Goal: Transaction & Acquisition: Download file/media

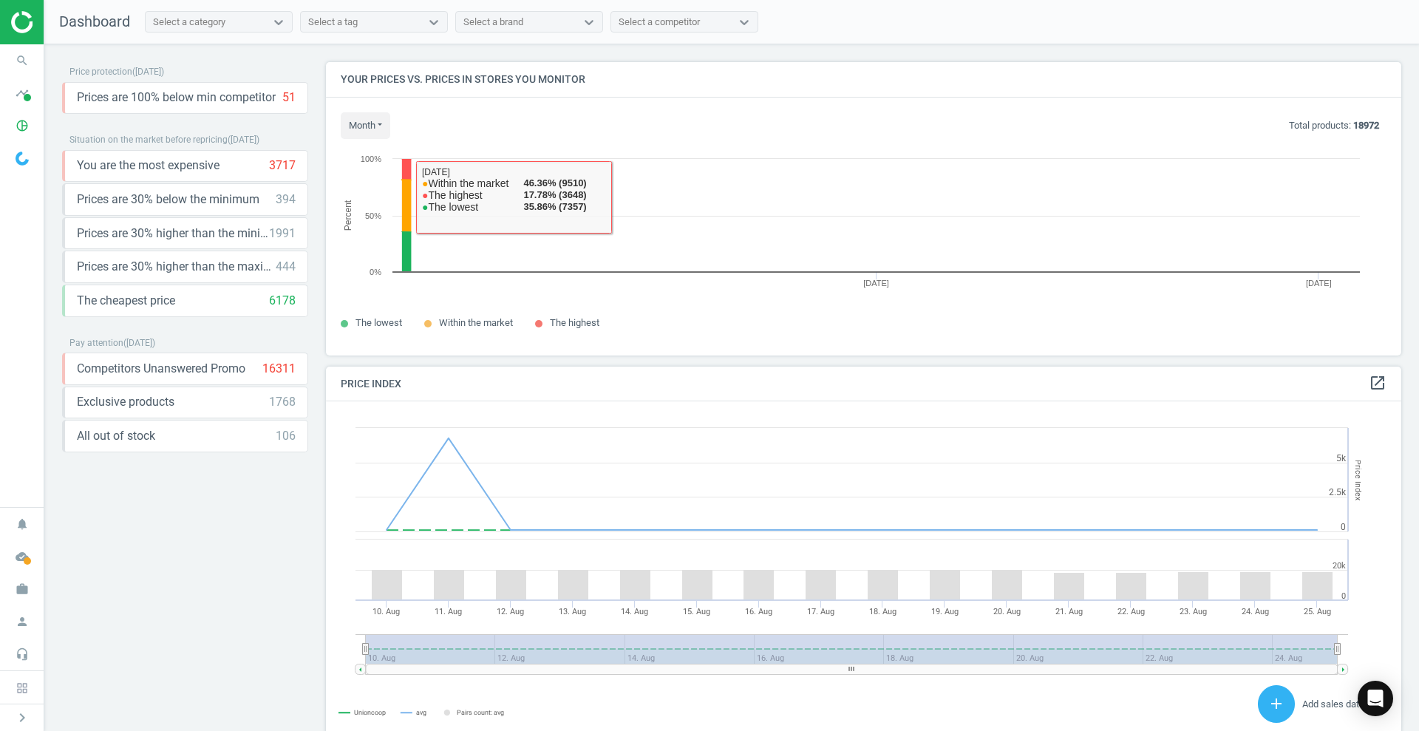
scroll to position [322, 1090]
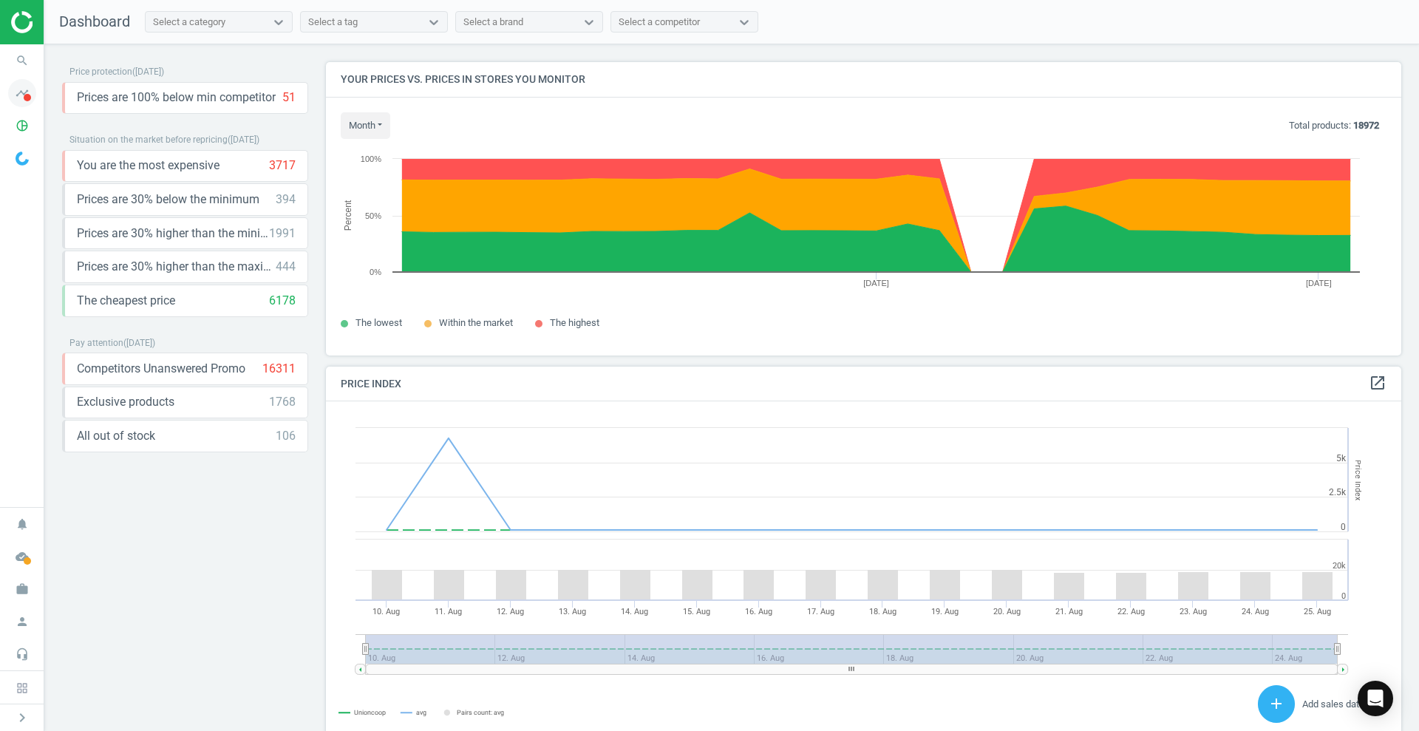
click at [14, 99] on icon "timeline" at bounding box center [22, 93] width 28 height 28
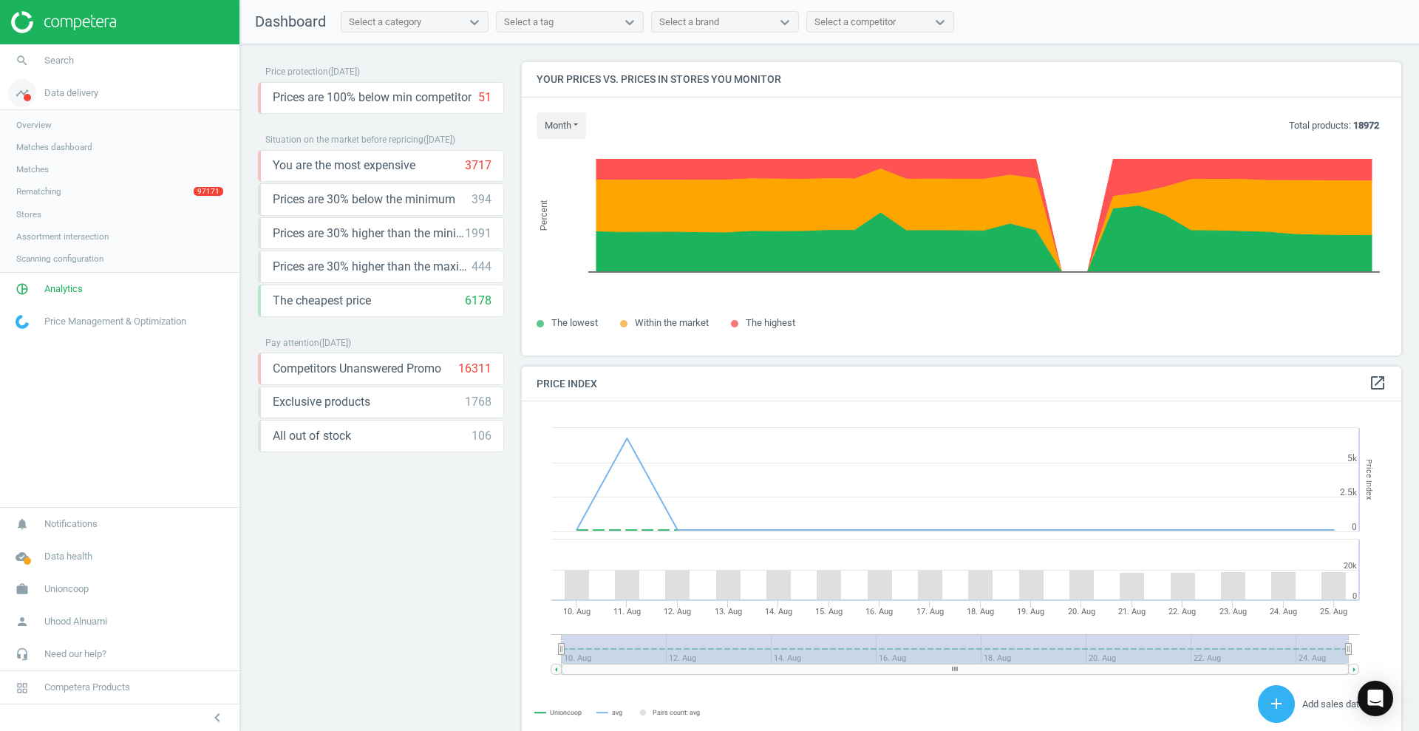
scroll to position [369, 894]
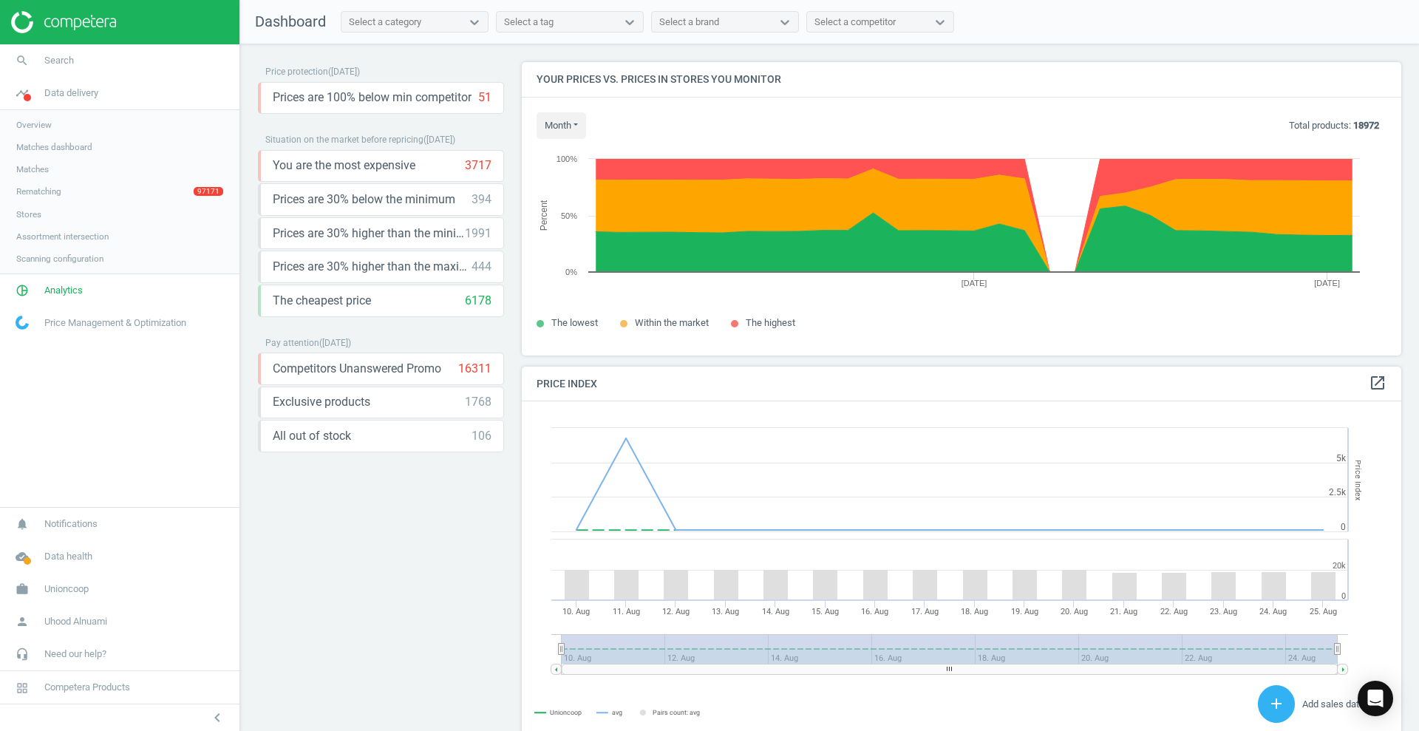
click at [56, 189] on span "Rematching" at bounding box center [38, 192] width 45 height 12
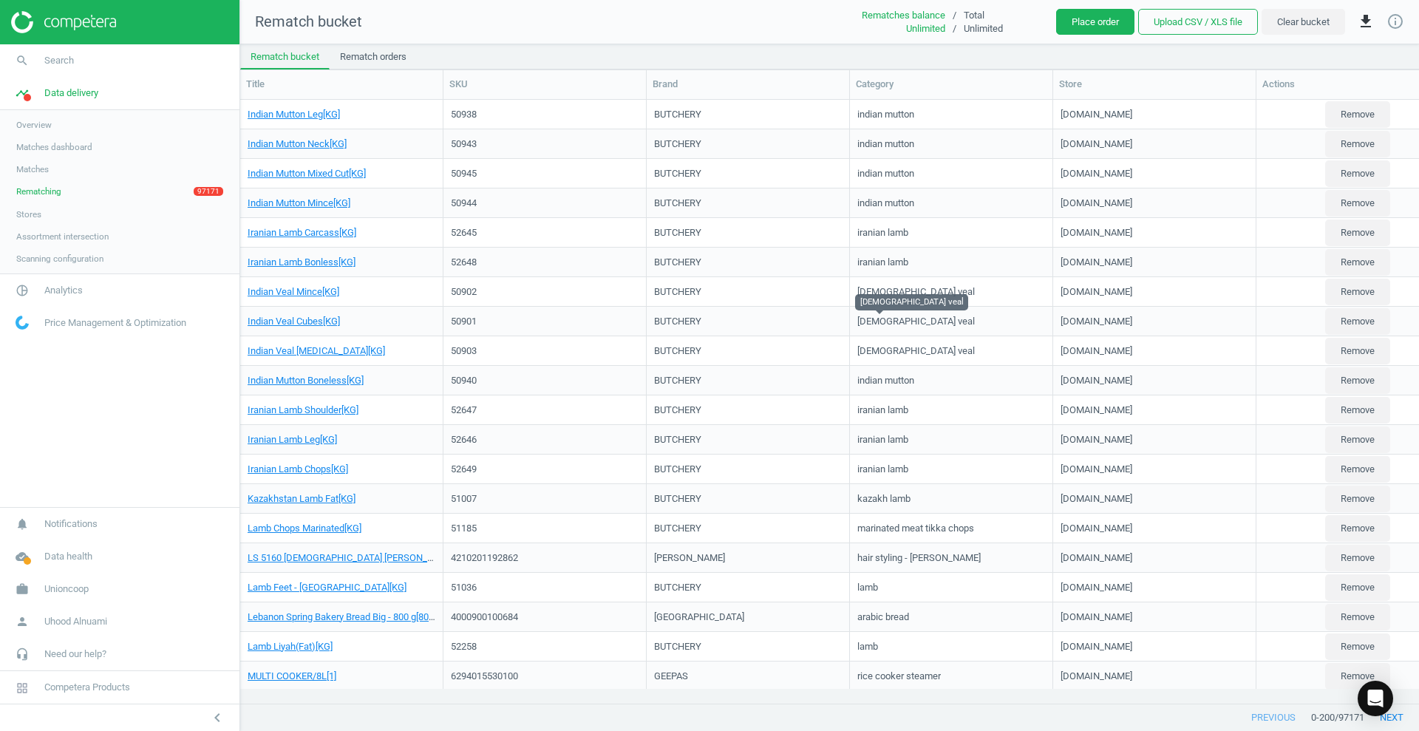
scroll to position [575, 1165]
click at [72, 566] on link "cloud_done Data health" at bounding box center [120, 556] width 240 height 33
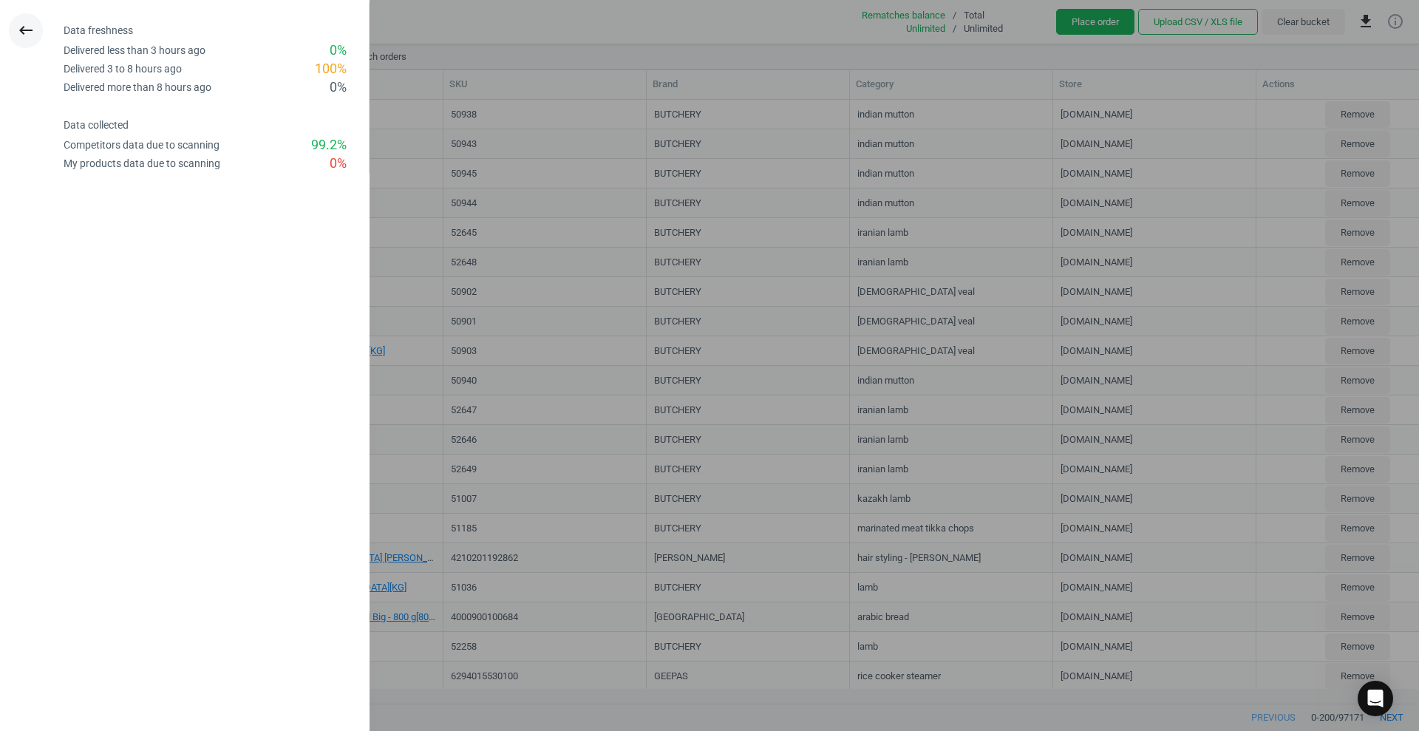
click at [24, 25] on icon "keyboard_backspace" at bounding box center [26, 30] width 18 height 18
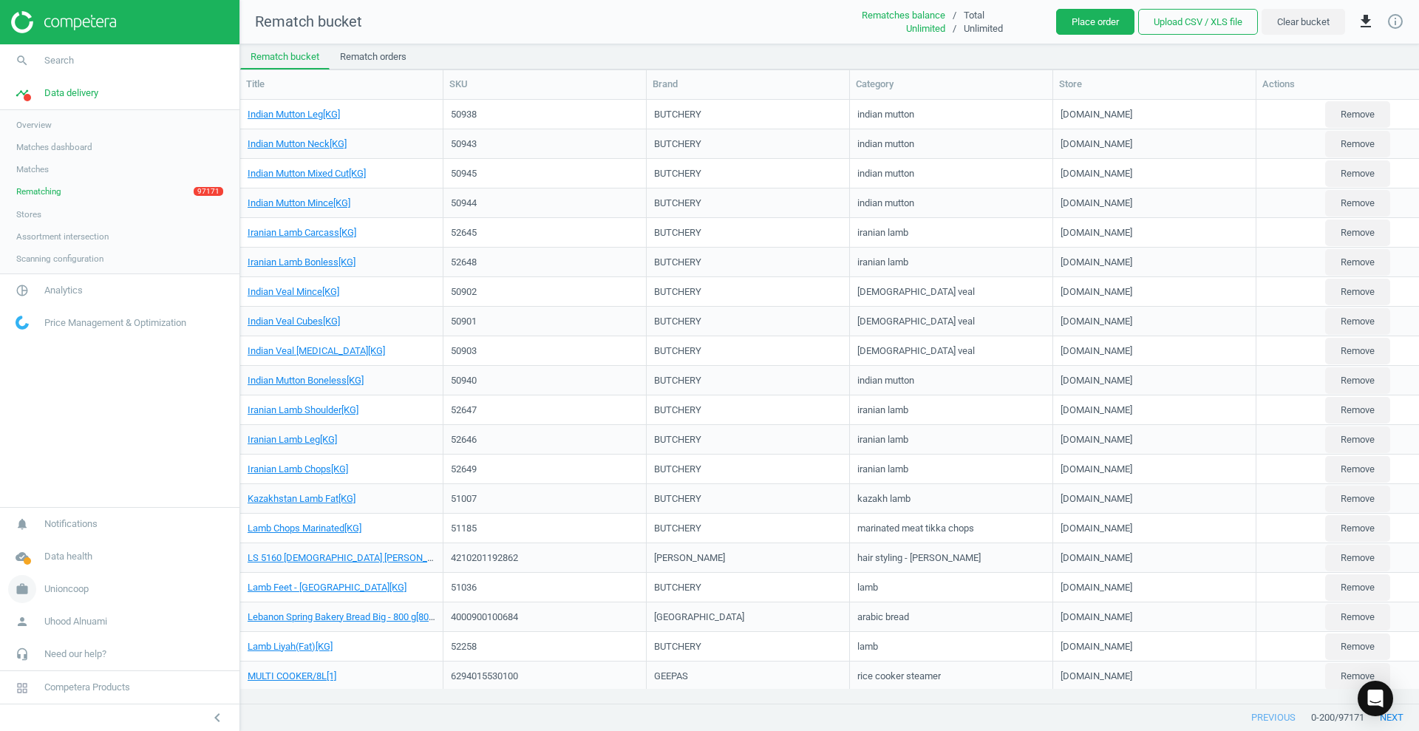
click at [73, 586] on span "Unioncoop" at bounding box center [66, 589] width 44 height 13
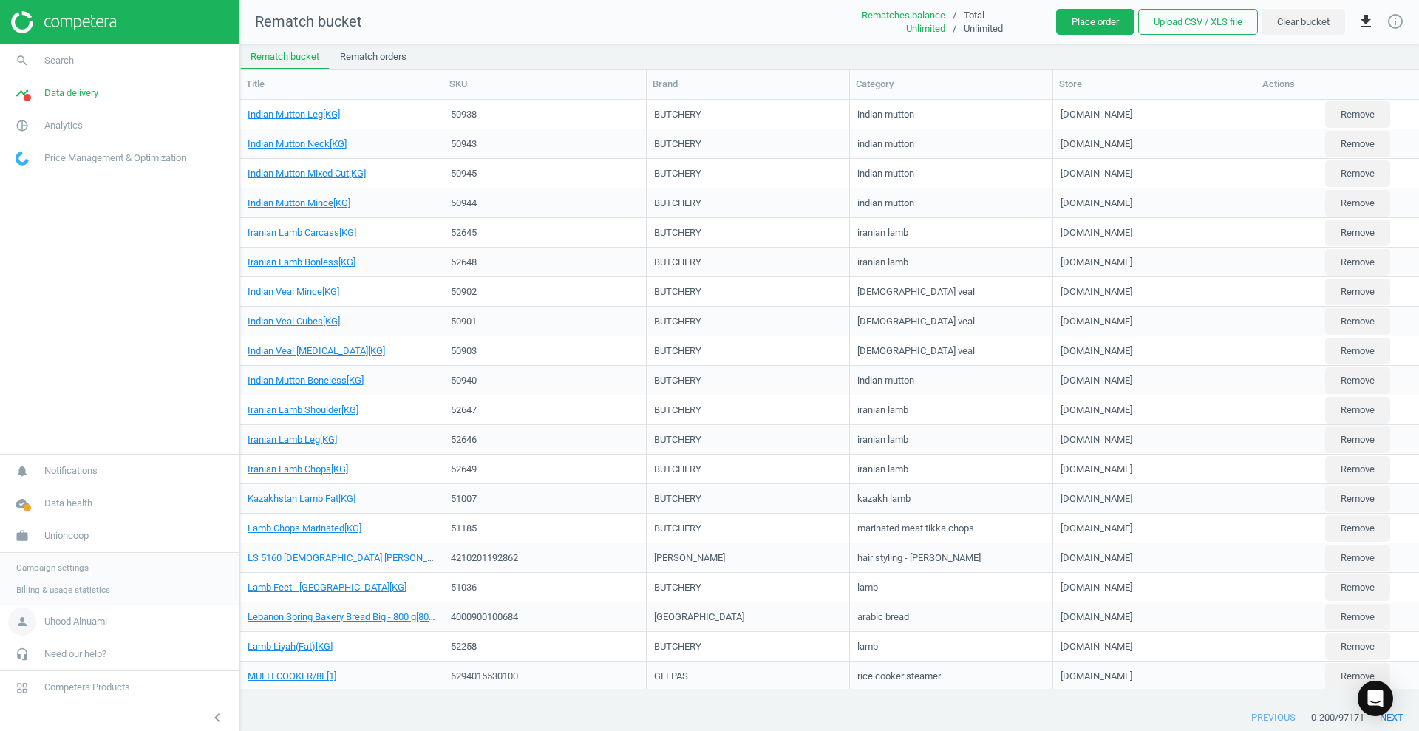
click at [81, 620] on span "Uhood Alnuami" at bounding box center [75, 621] width 63 height 13
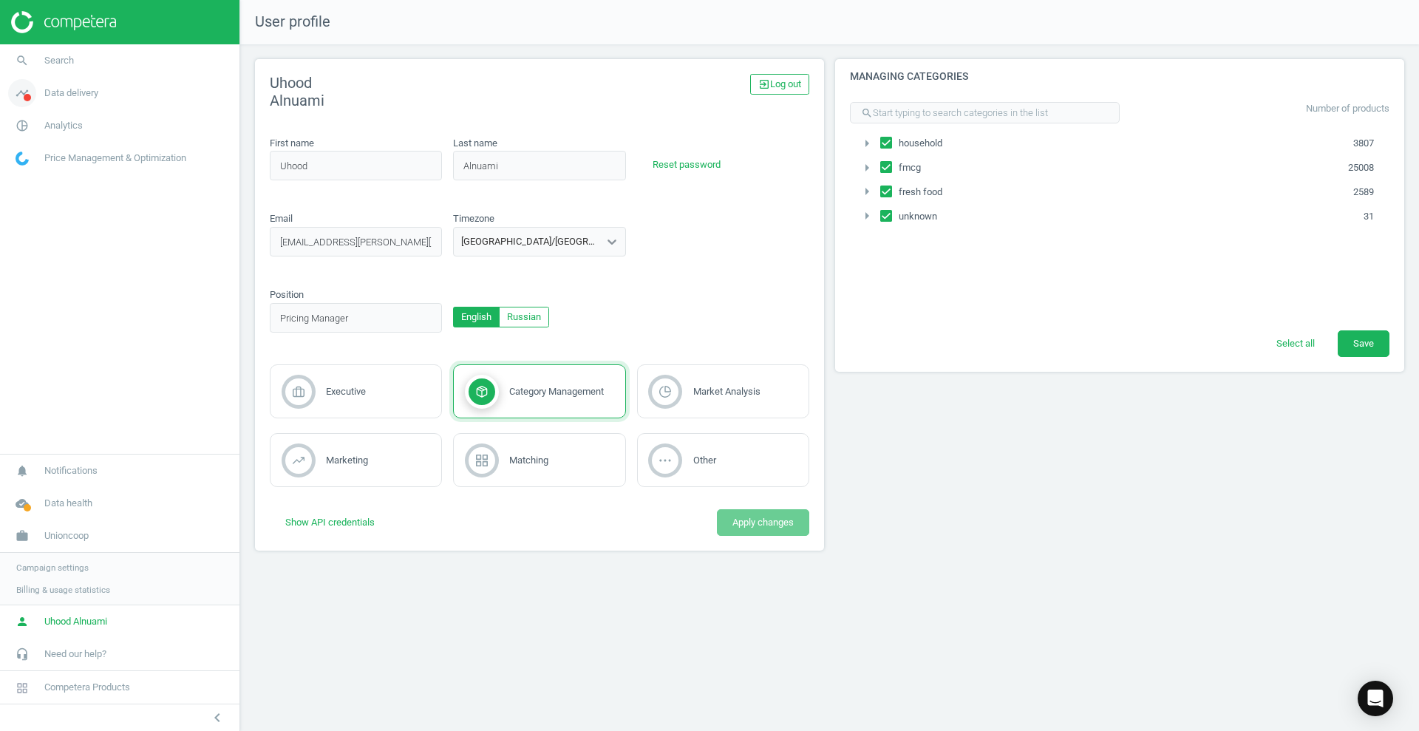
click at [22, 89] on icon "timeline" at bounding box center [22, 93] width 28 height 28
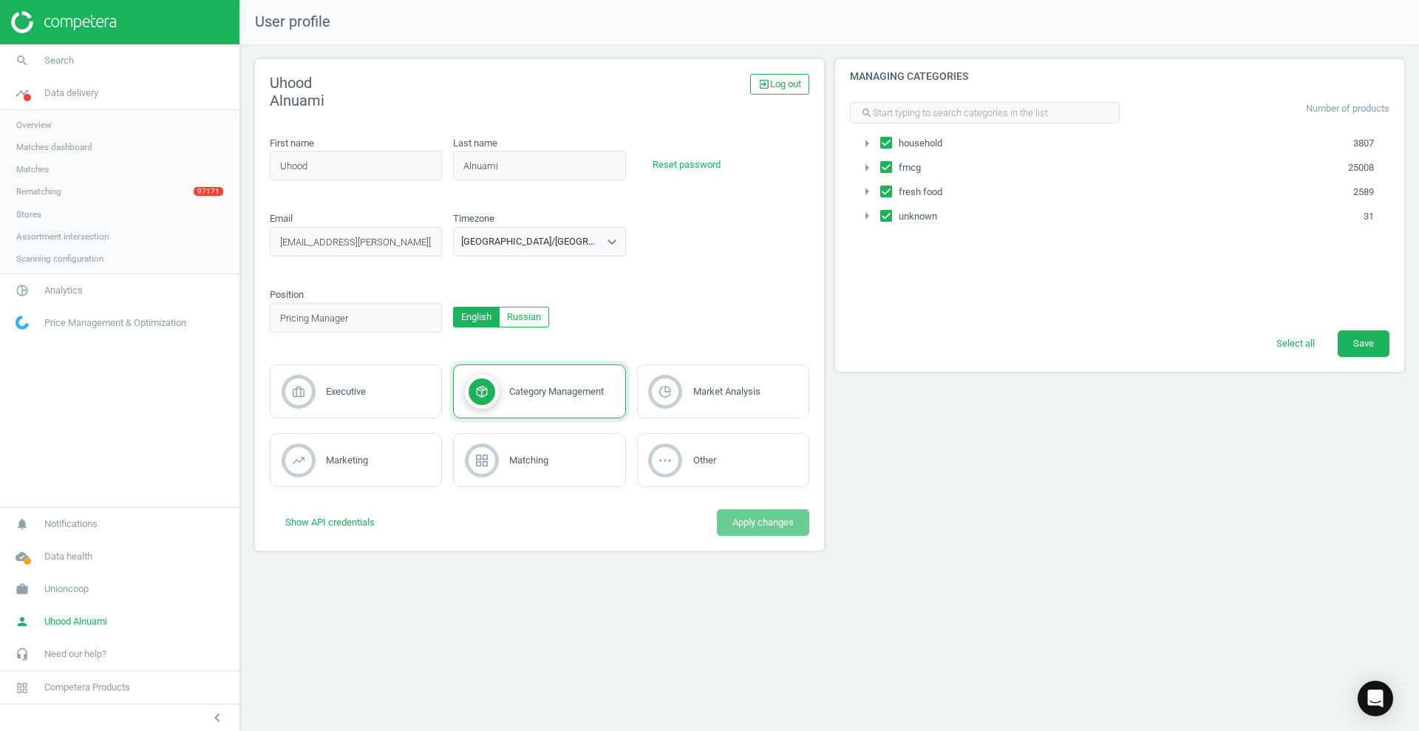
click at [42, 126] on span "Overview" at bounding box center [33, 125] width 35 height 12
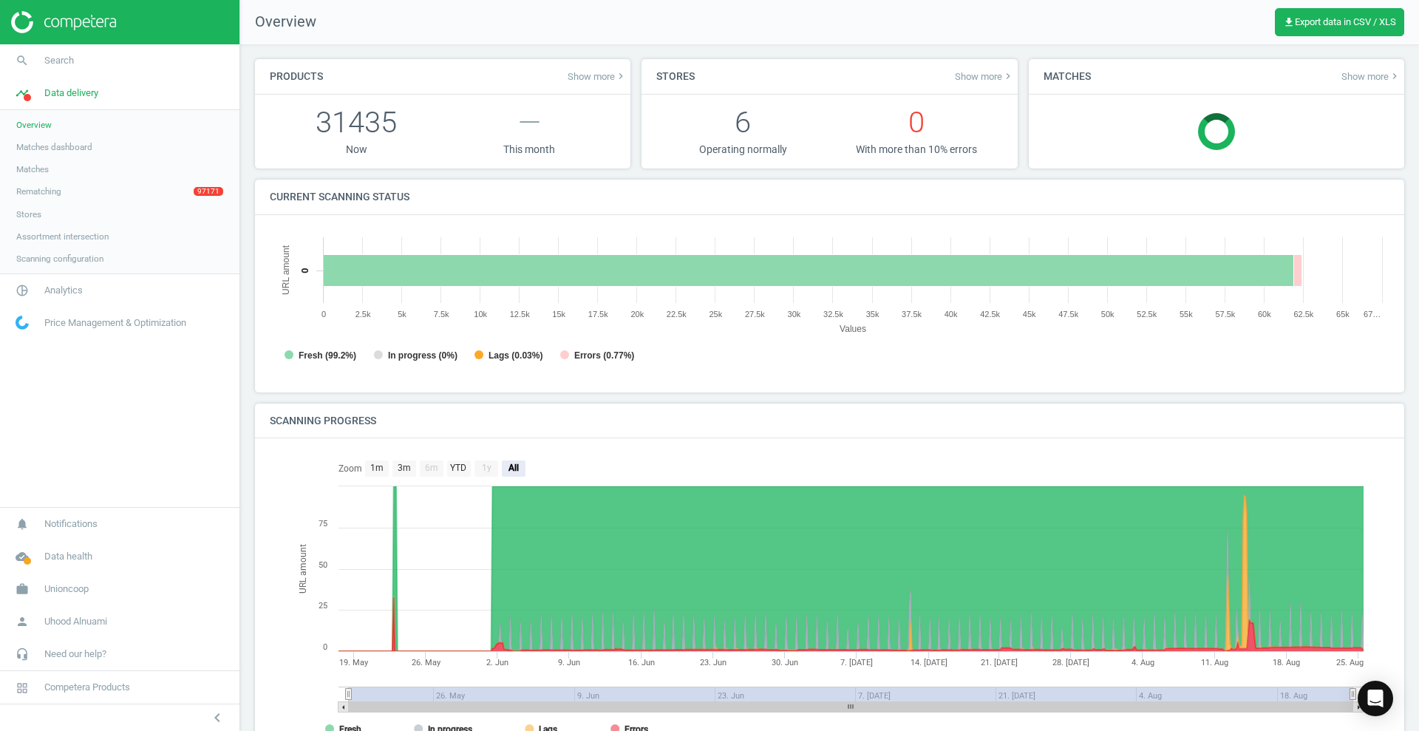
scroll to position [7, 7]
click at [45, 144] on span "Matches dashboard" at bounding box center [54, 147] width 76 height 12
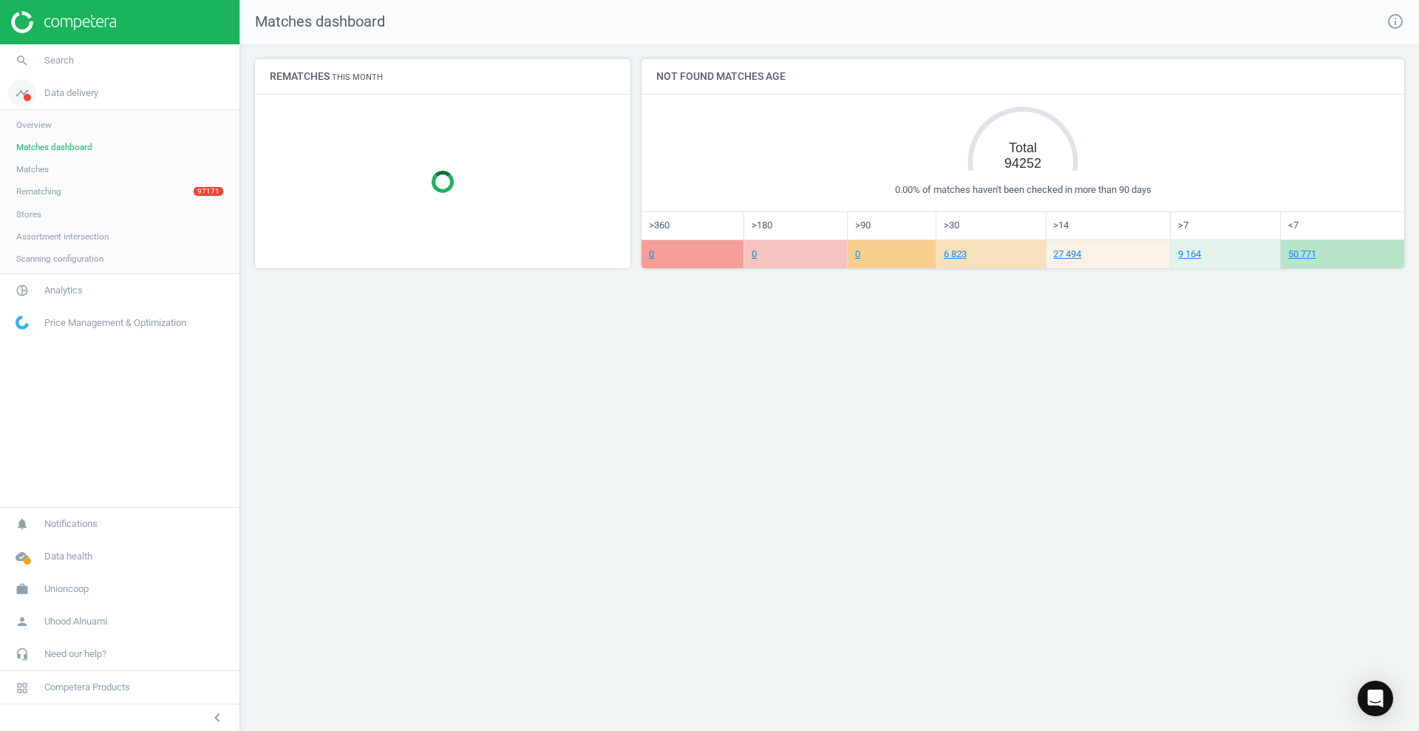
click at [70, 94] on span "Data delivery" at bounding box center [71, 92] width 54 height 13
click at [9, 89] on icon "timeline" at bounding box center [22, 93] width 28 height 28
click at [45, 125] on span "Overview" at bounding box center [33, 125] width 35 height 12
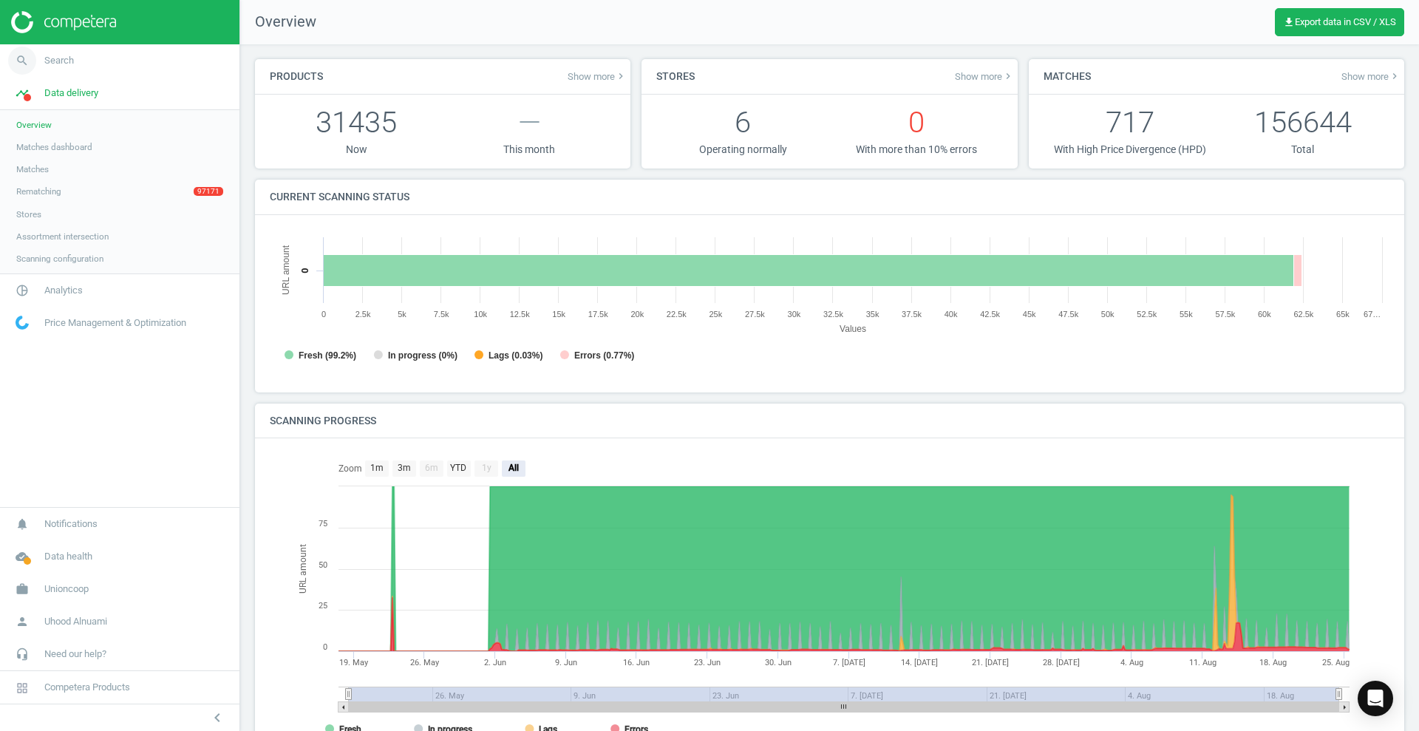
scroll to position [325, 1135]
click at [47, 143] on span "Matches dashboard" at bounding box center [54, 147] width 76 height 12
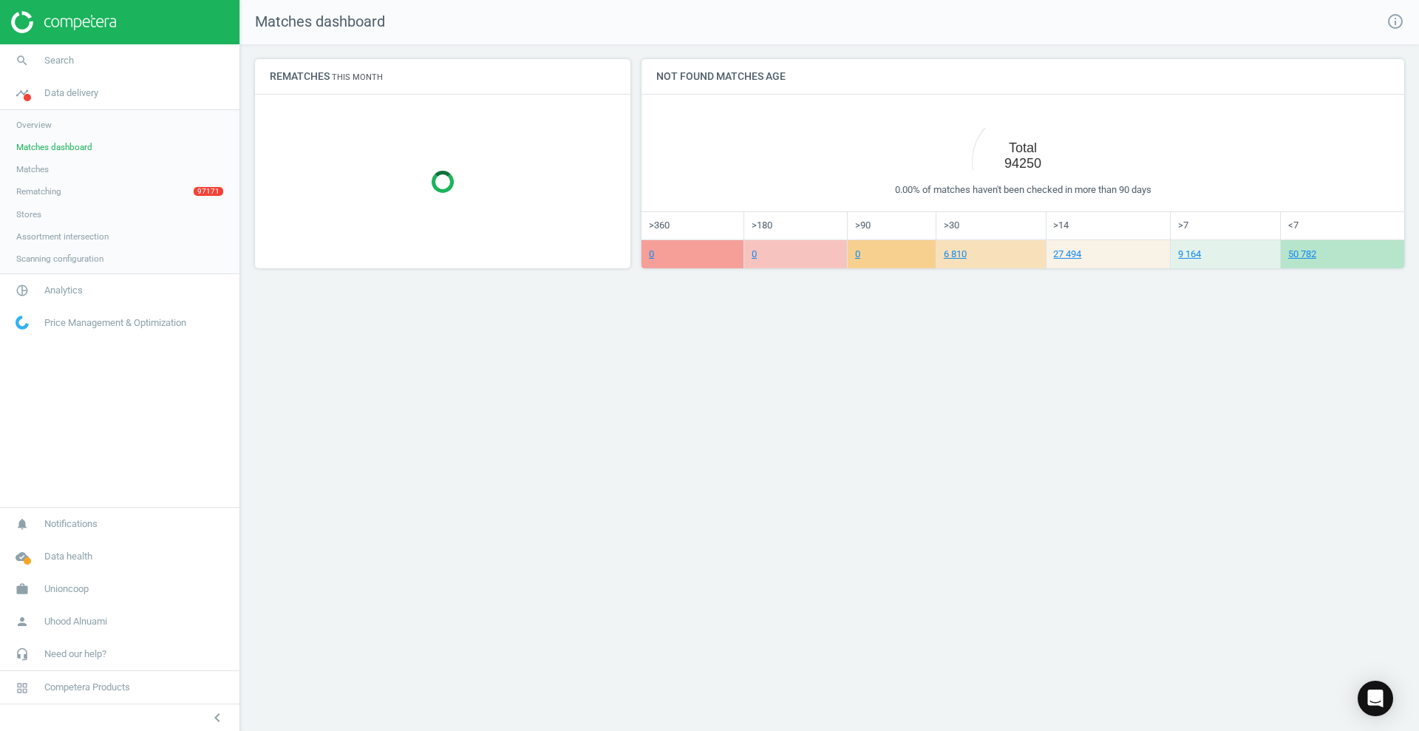
click at [44, 169] on span "Matches" at bounding box center [32, 169] width 33 height 12
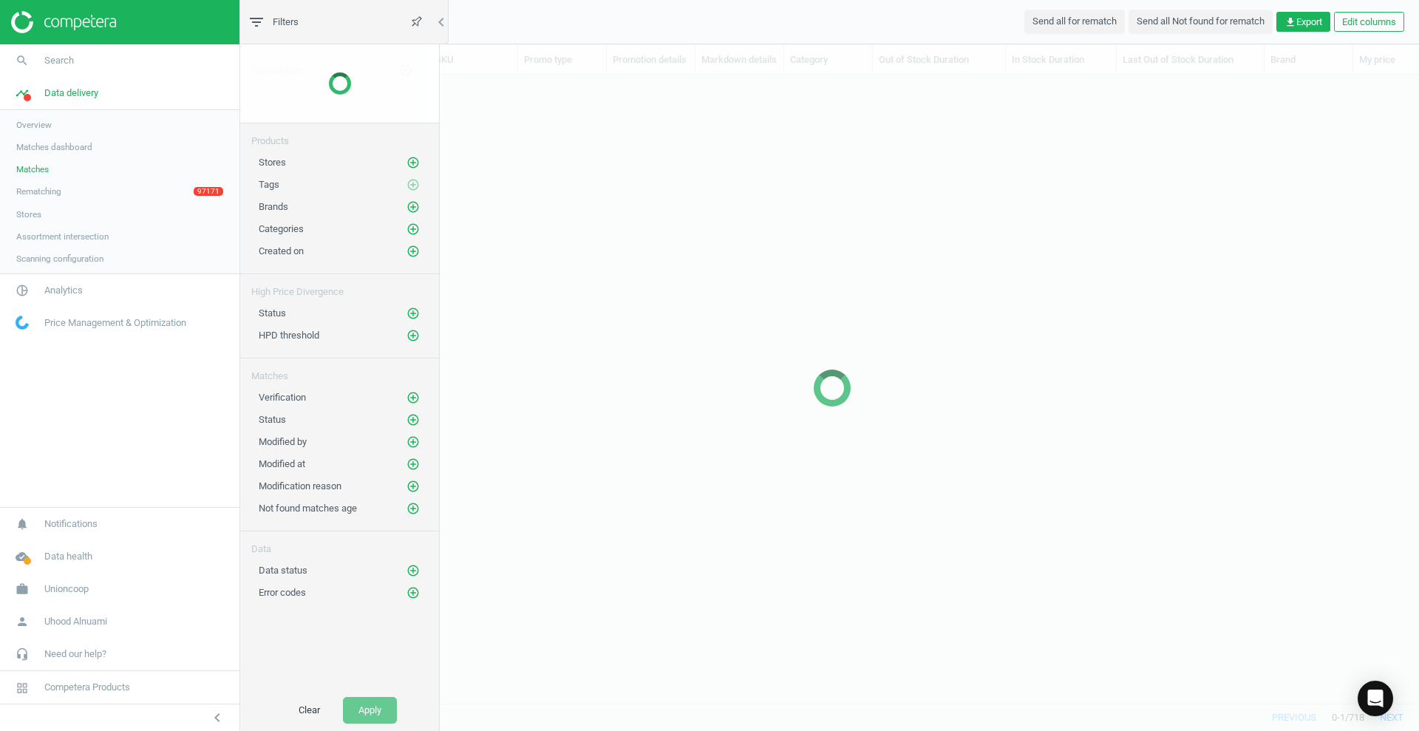
scroll to position [600, 1161]
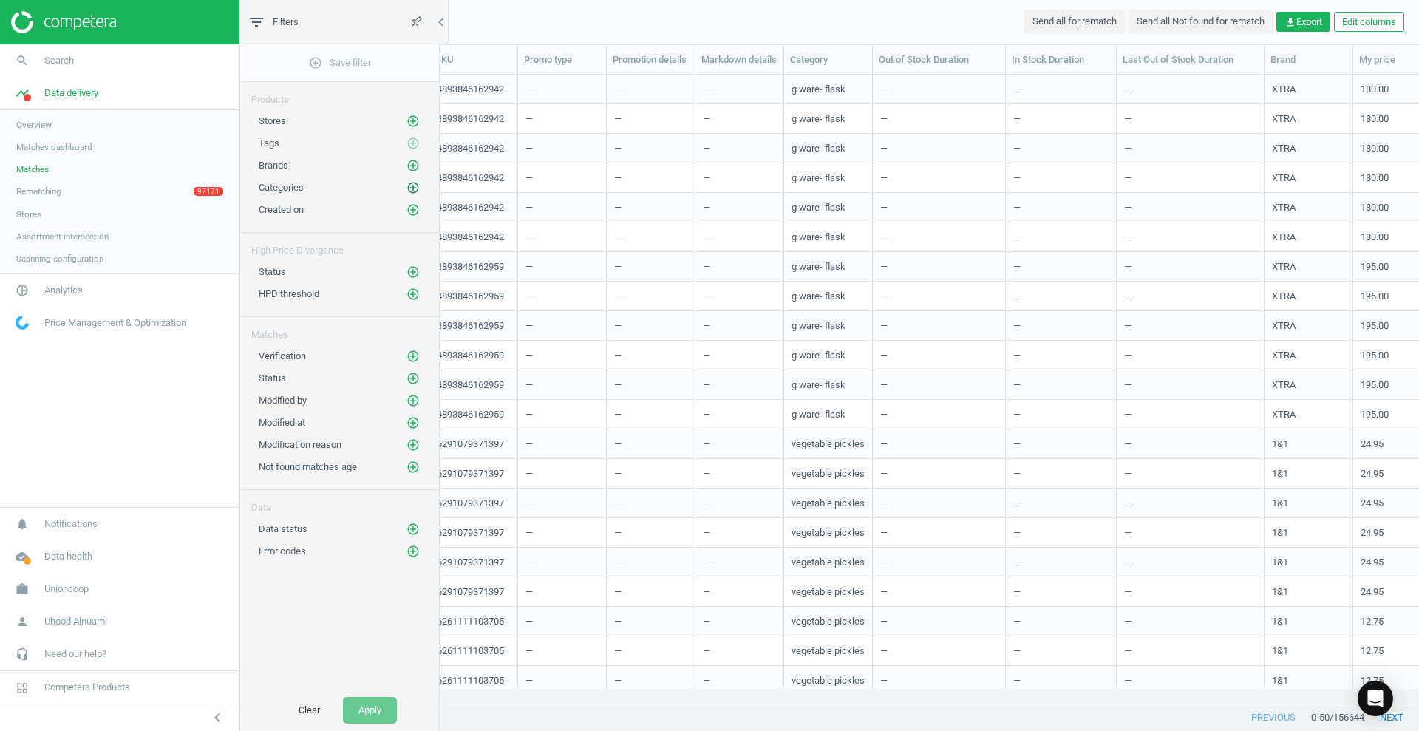
click at [415, 184] on icon "add_circle_outline" at bounding box center [413, 187] width 13 height 13
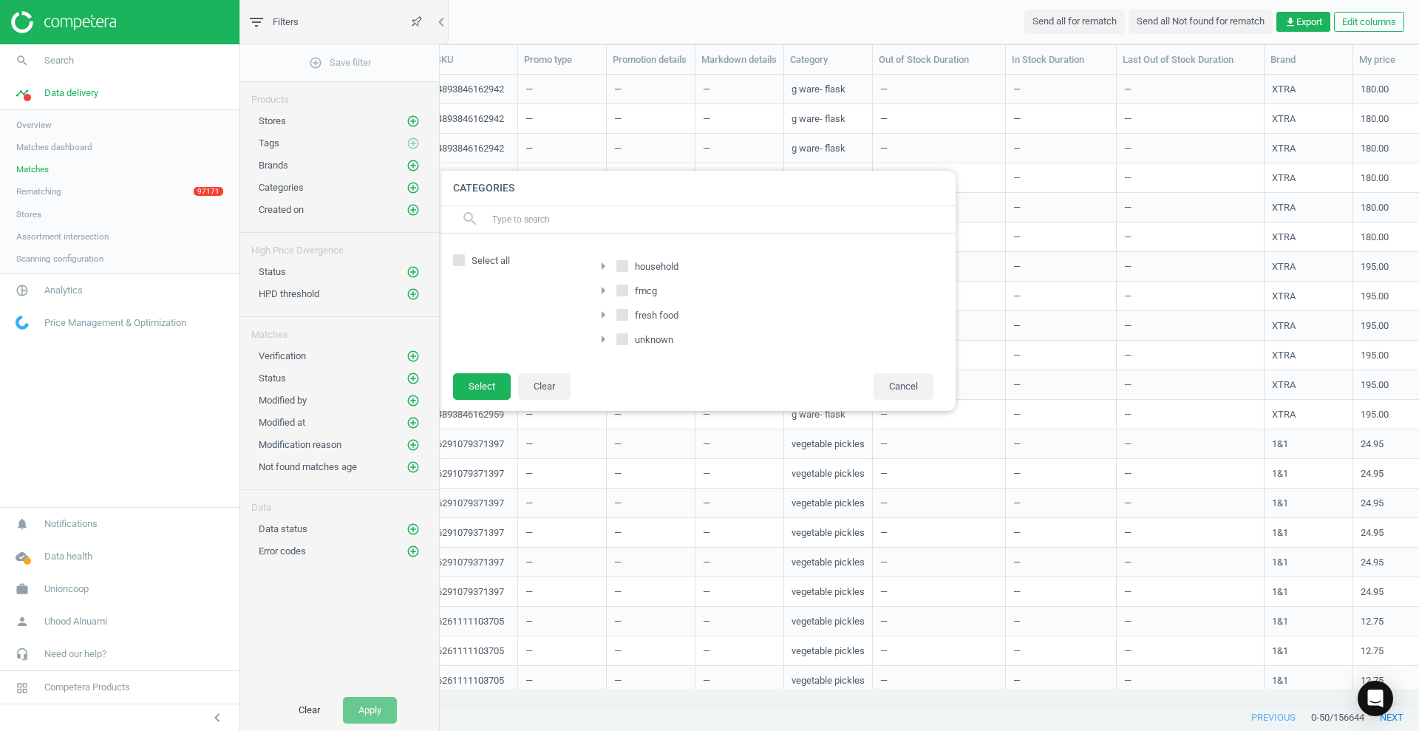
click at [605, 336] on icon "arrow_right" at bounding box center [603, 339] width 18 height 18
click at [607, 357] on icon "arrow_right" at bounding box center [611, 362] width 18 height 18
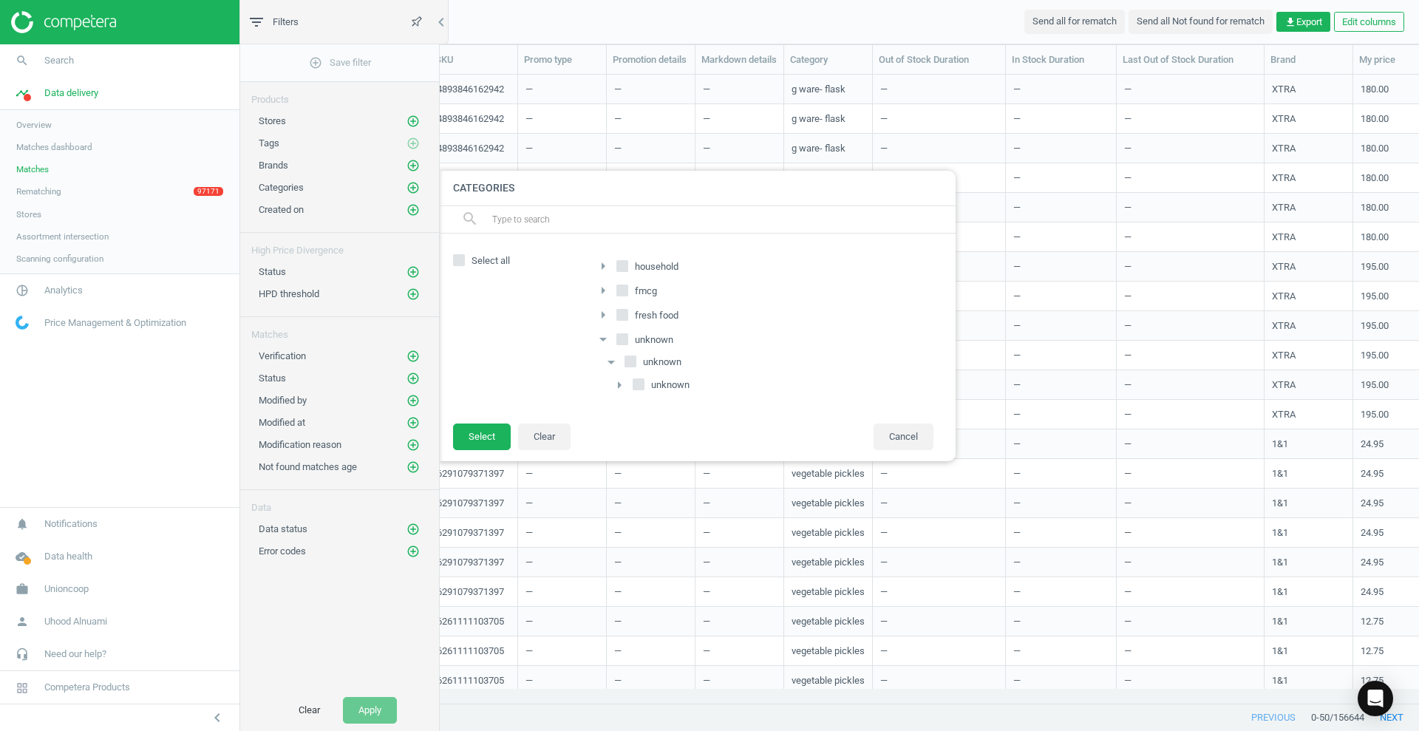
click at [619, 382] on icon "arrow_right" at bounding box center [620, 385] width 18 height 18
click at [626, 414] on icon "arrow_right" at bounding box center [628, 407] width 18 height 18
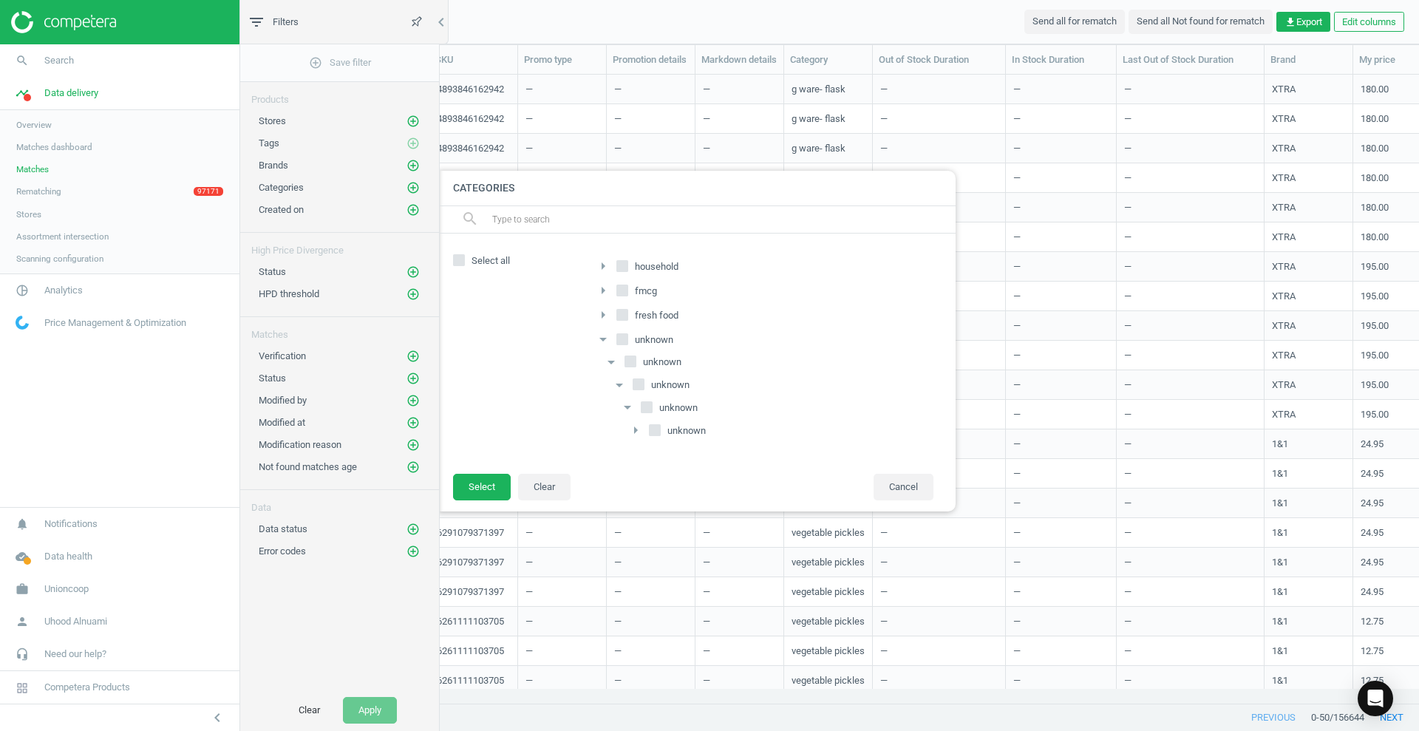
click at [631, 430] on icon "arrow_right" at bounding box center [636, 430] width 18 height 18
click at [656, 455] on div "unknown" at bounding box center [678, 454] width 86 height 21
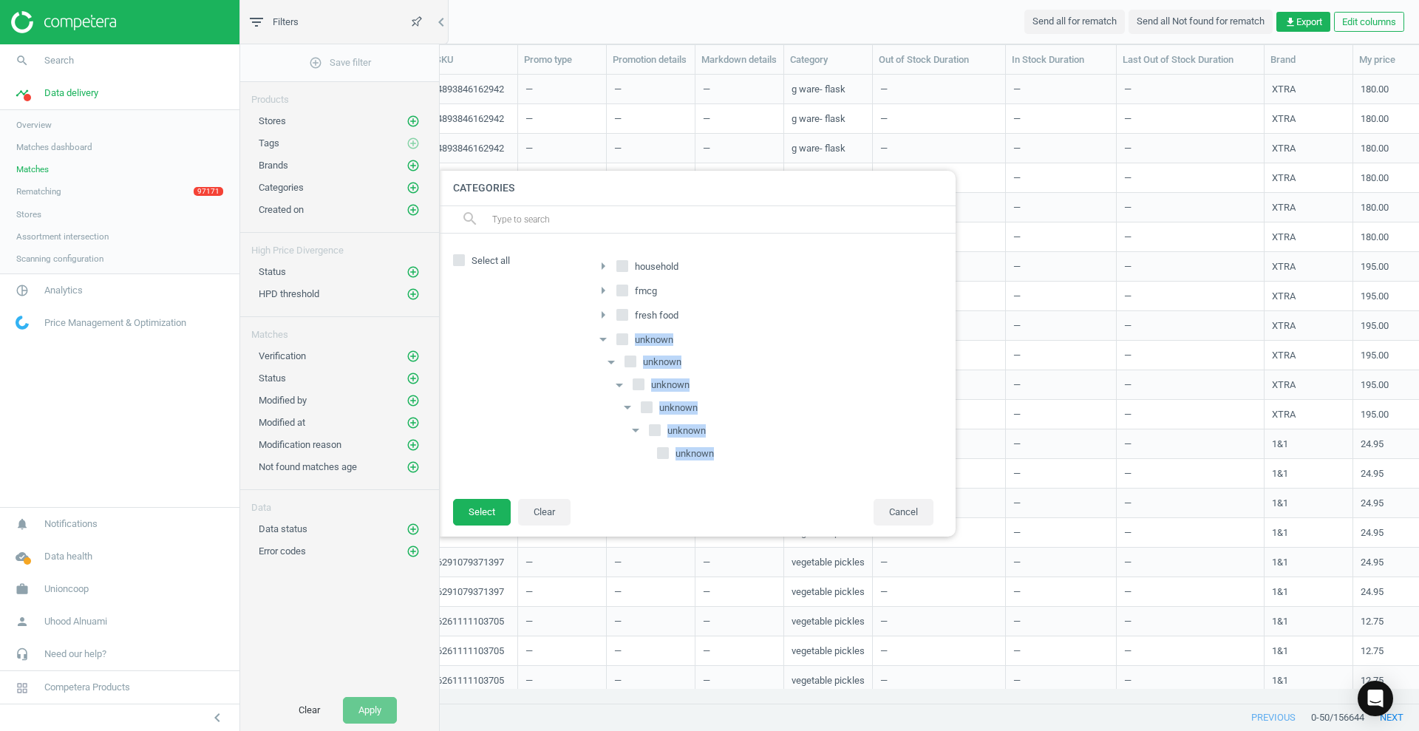
drag, startPoint x: 738, startPoint y: 454, endPoint x: 592, endPoint y: 344, distance: 182.6
click at [592, 344] on div "arrow_right household arrow_right fmcg arrow_right fresh food arrow_drop_down u…" at bounding box center [760, 365] width 362 height 235
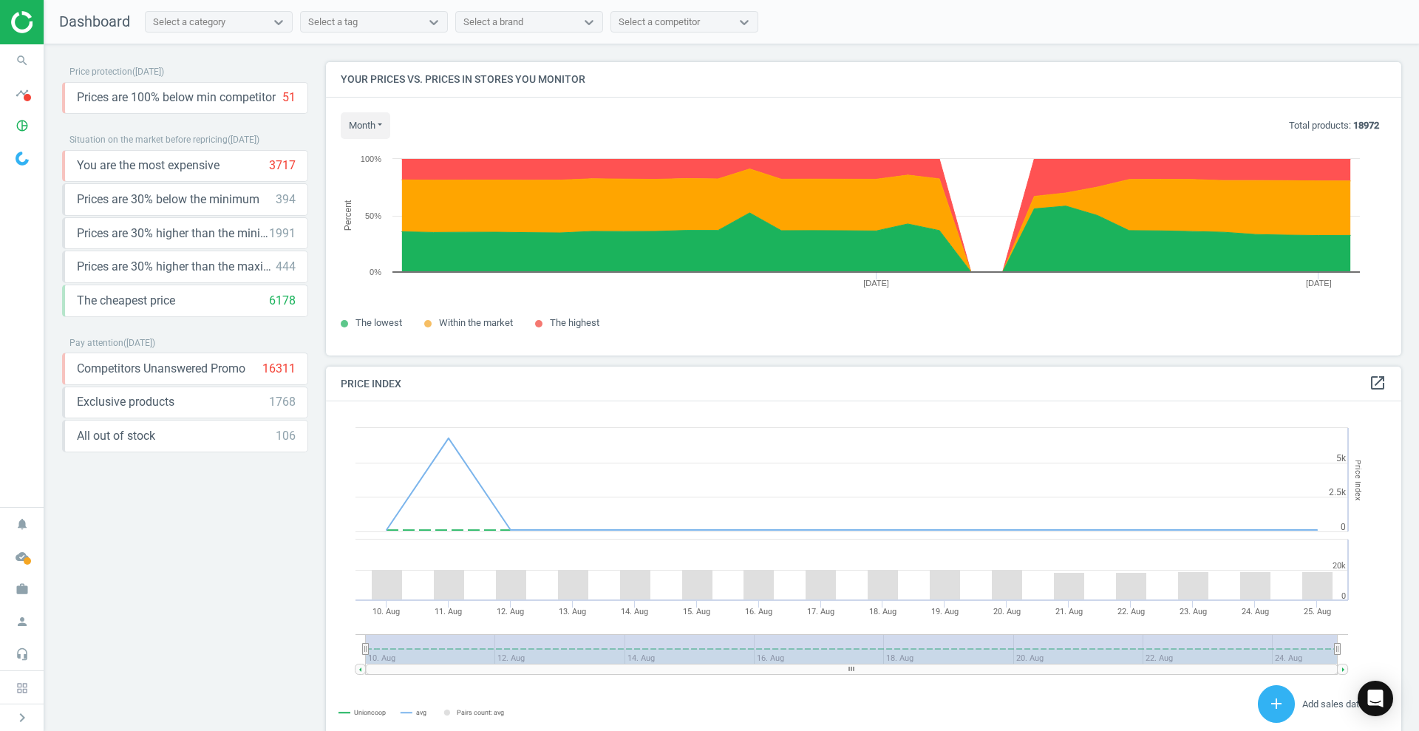
scroll to position [369, 1090]
click at [16, 100] on icon "timeline" at bounding box center [22, 93] width 28 height 28
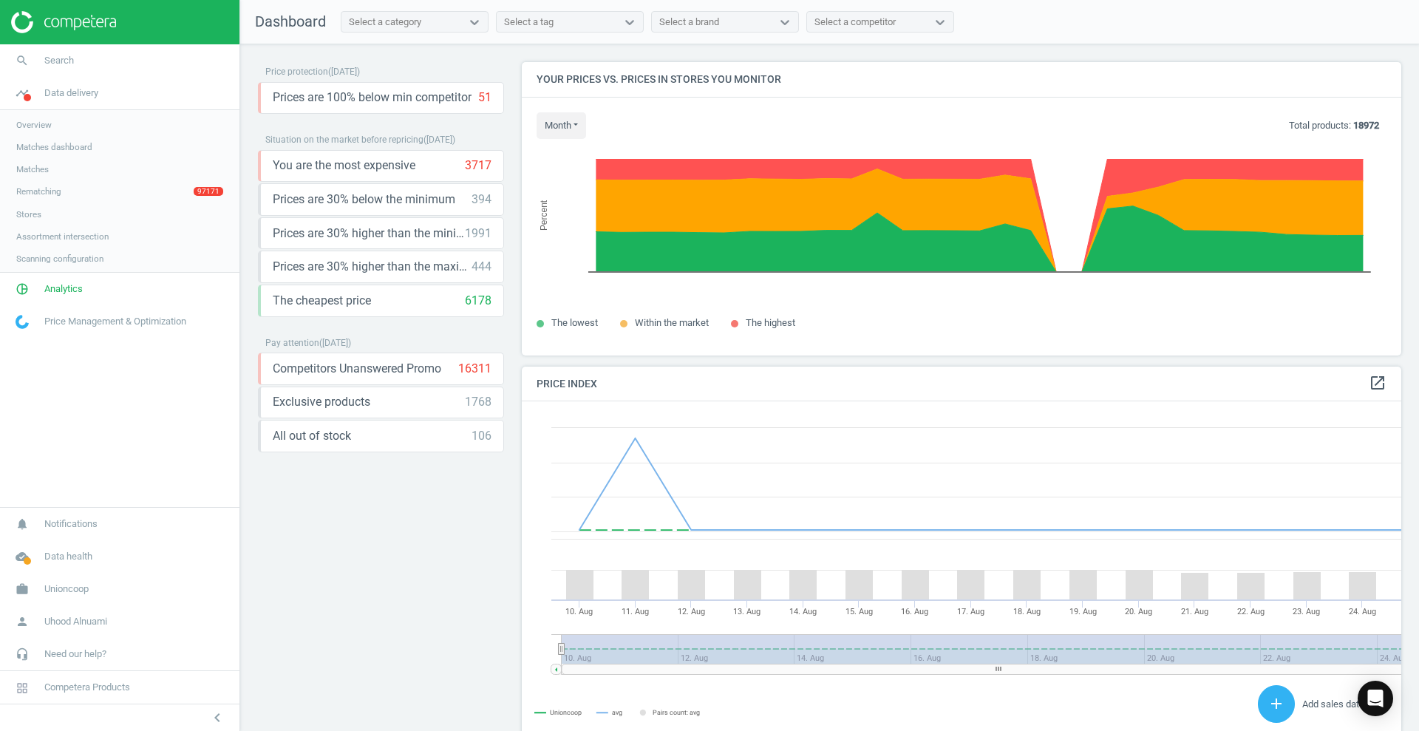
scroll to position [369, 894]
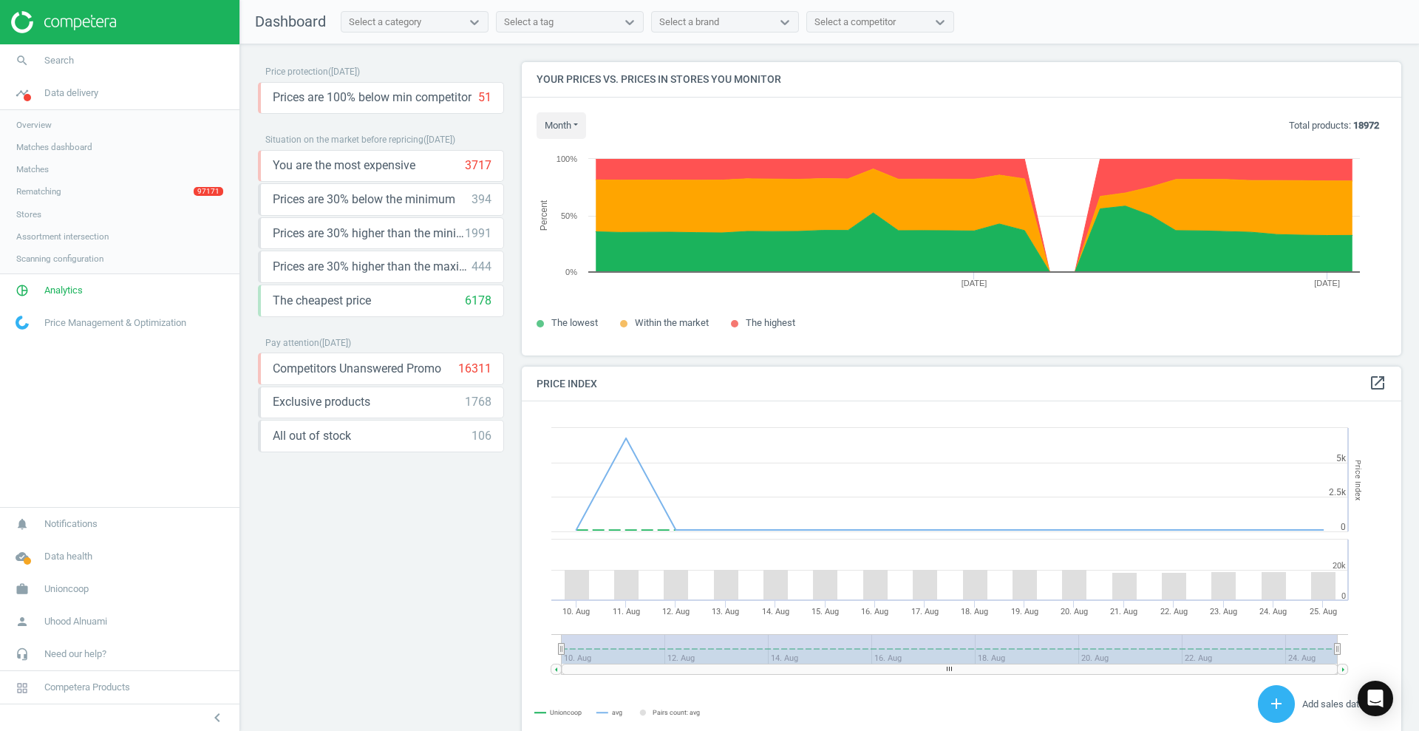
click at [52, 119] on link "Overview" at bounding box center [120, 125] width 240 height 22
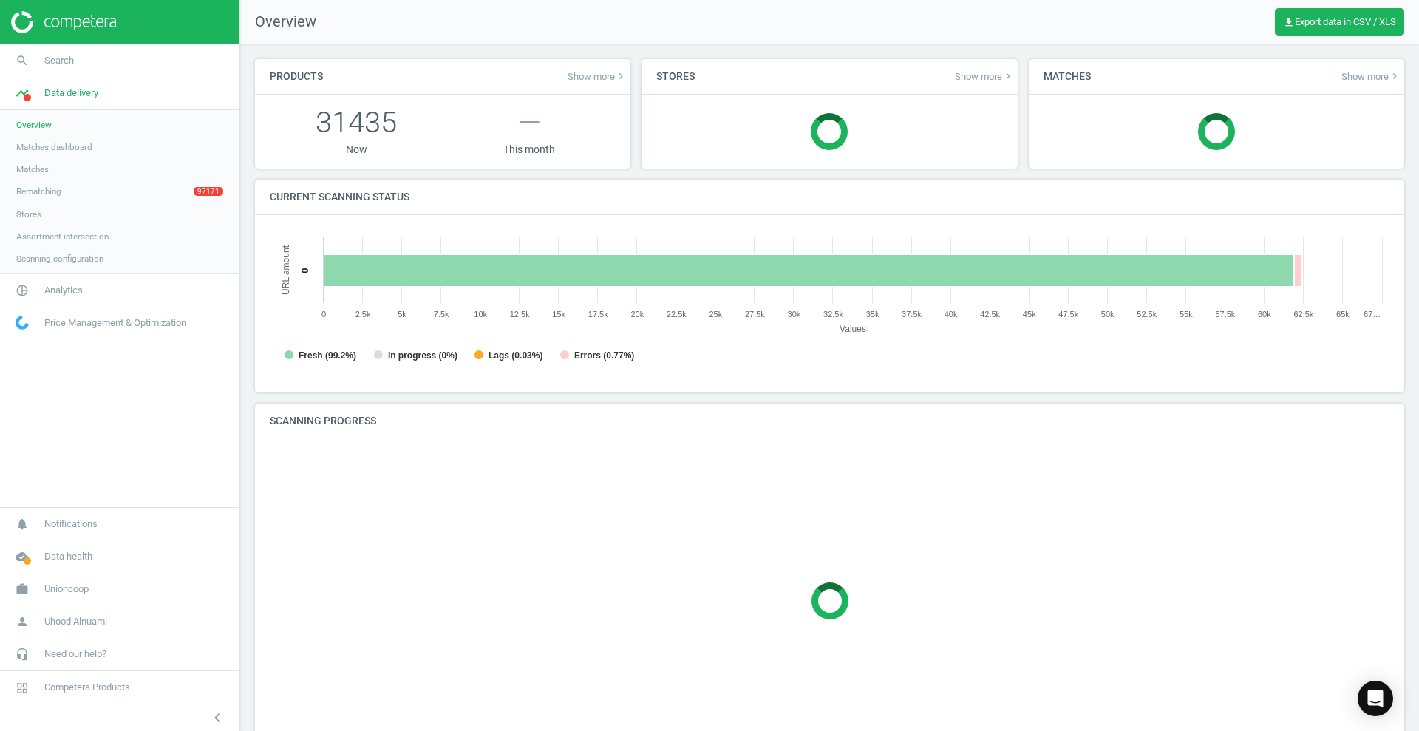
scroll to position [325, 1135]
click at [35, 286] on icon "pie_chart_outlined" at bounding box center [22, 290] width 28 height 28
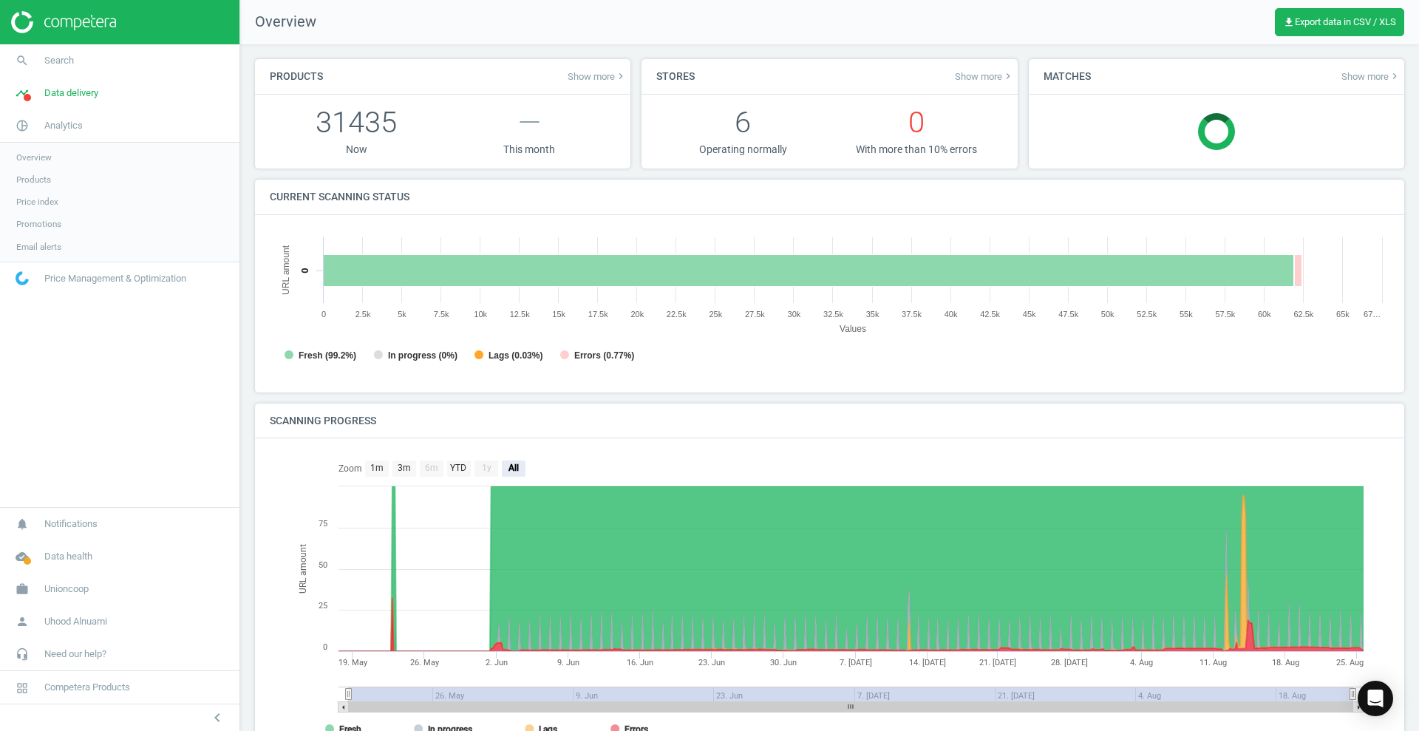
scroll to position [7, 7]
click at [50, 174] on span "Products" at bounding box center [33, 180] width 35 height 12
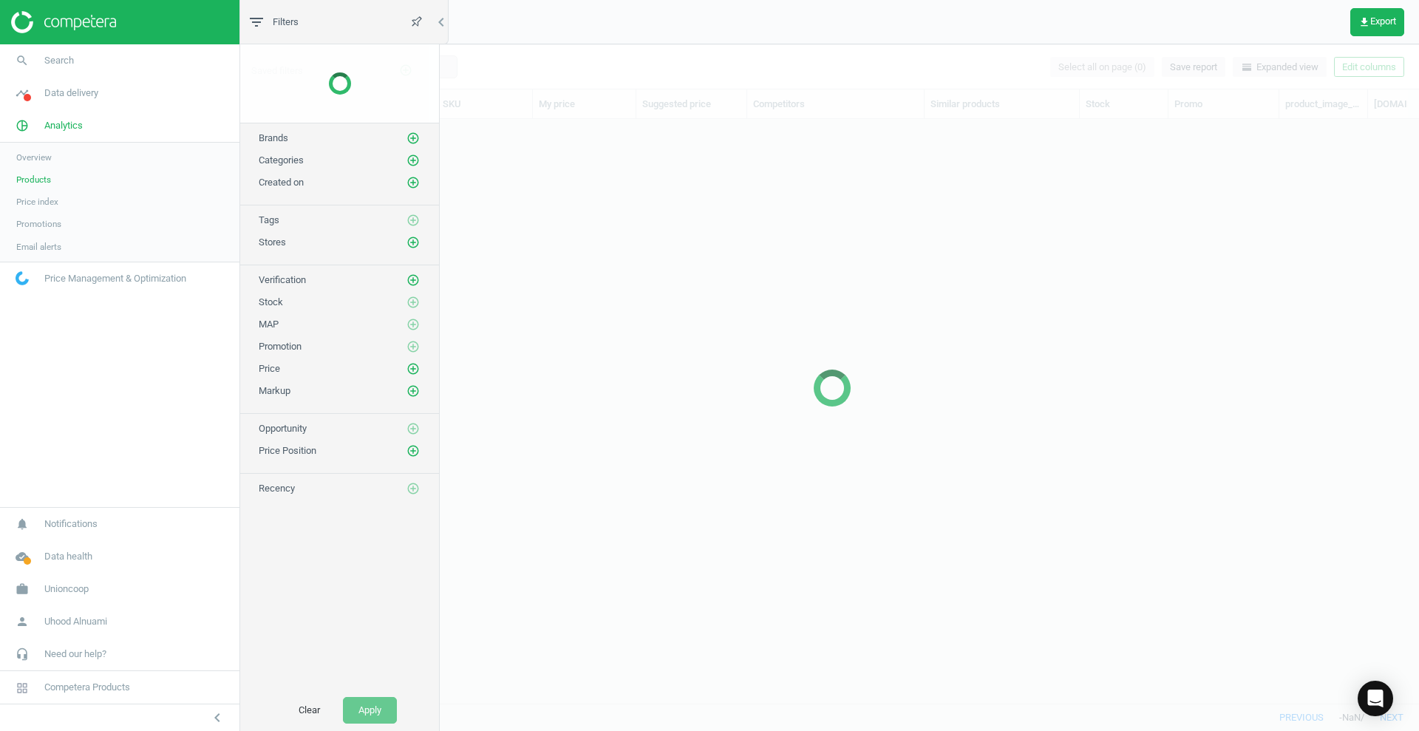
scroll to position [556, 1161]
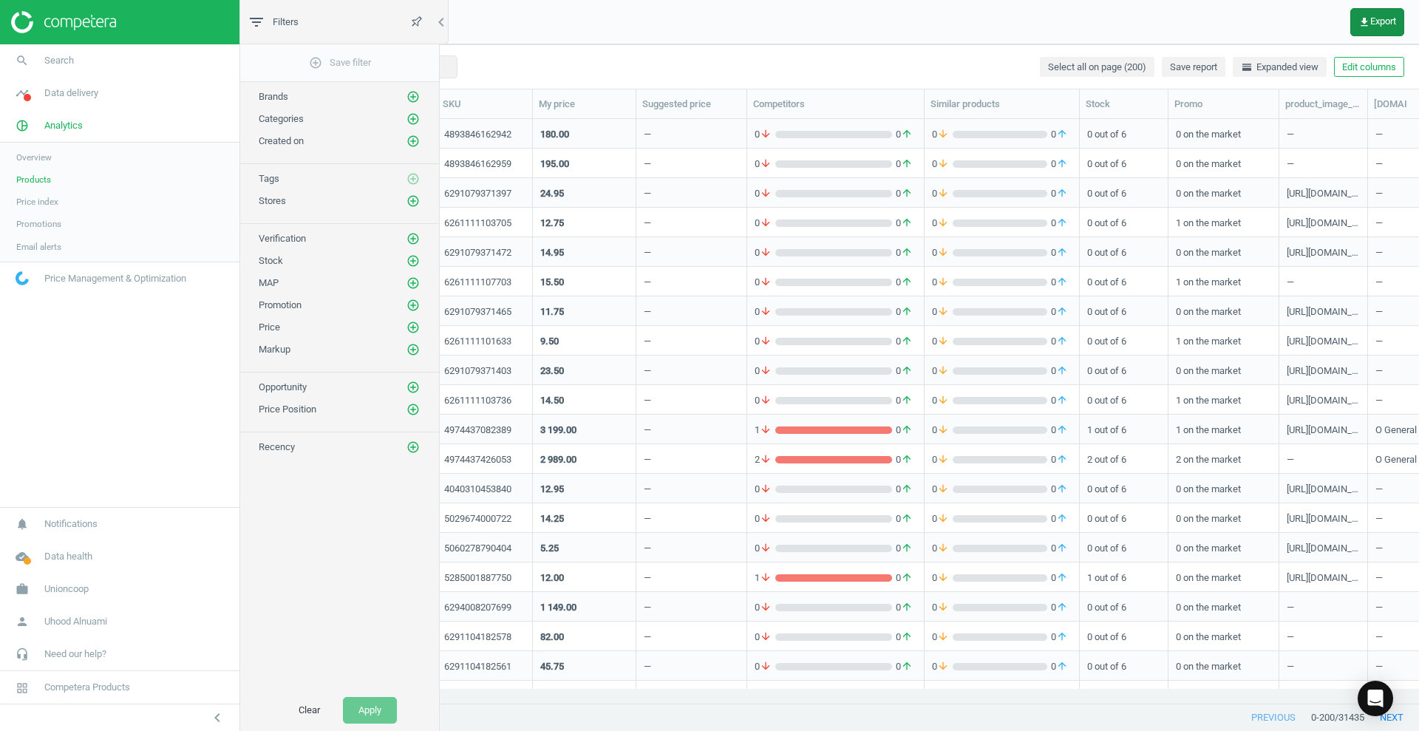
click at [1376, 32] on button "get_app Export" at bounding box center [1378, 22] width 54 height 28
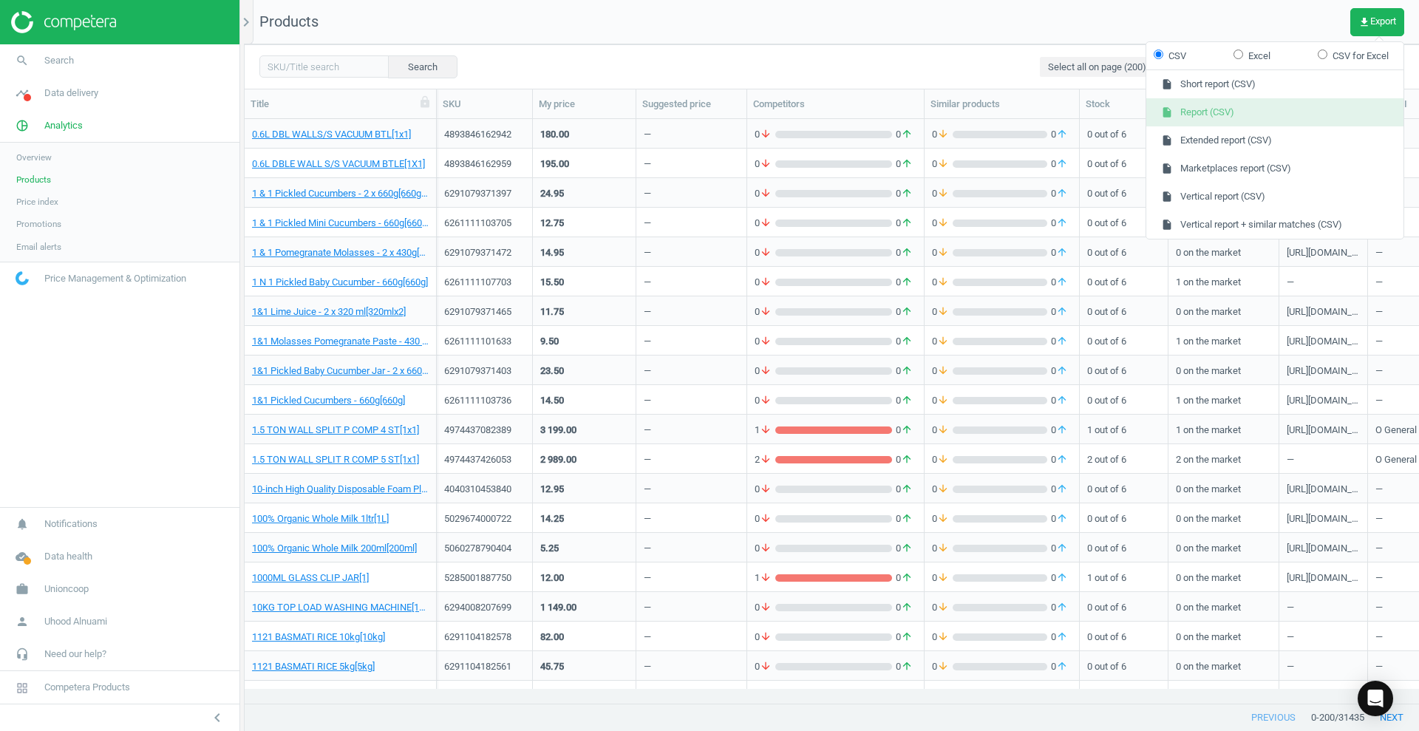
click at [1223, 106] on button "insert_drive_file Report (CSV)" at bounding box center [1275, 112] width 257 height 28
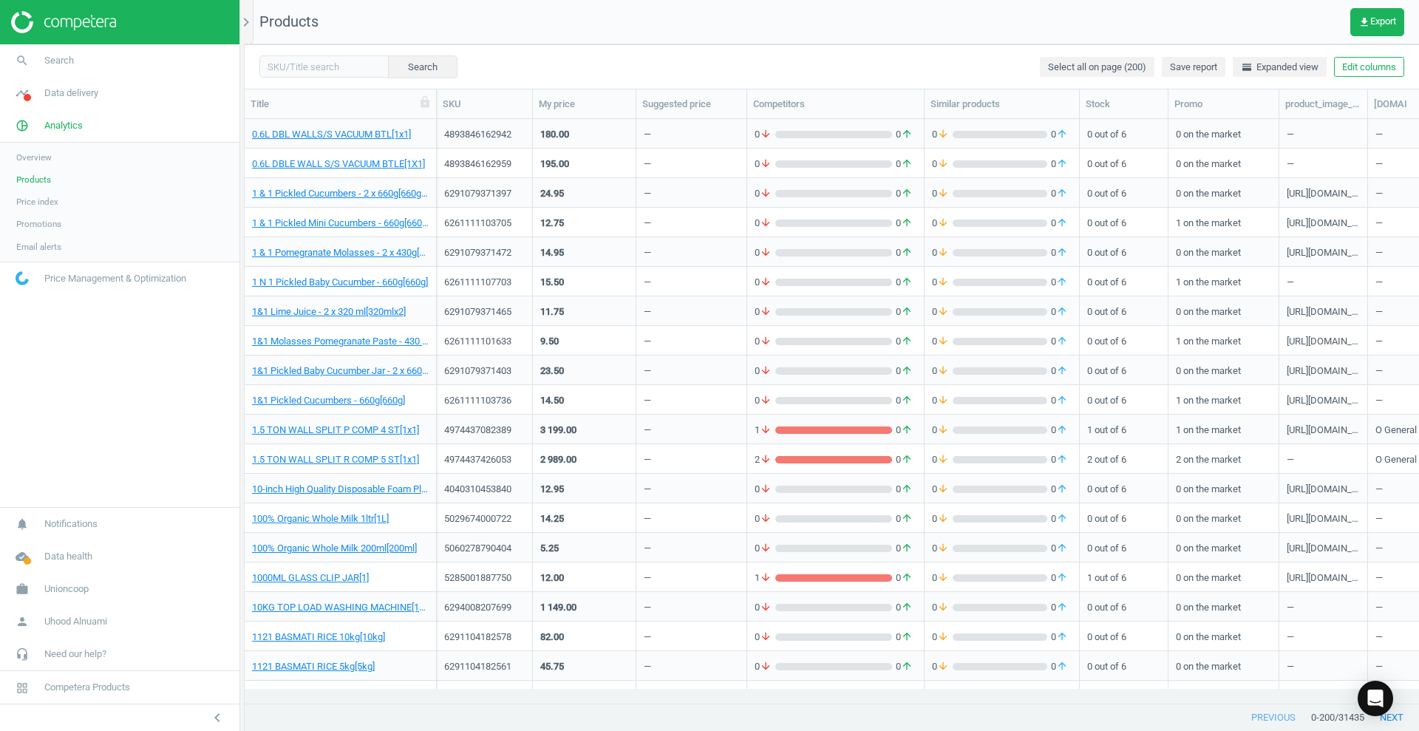
click at [45, 12] on img at bounding box center [63, 22] width 105 height 22
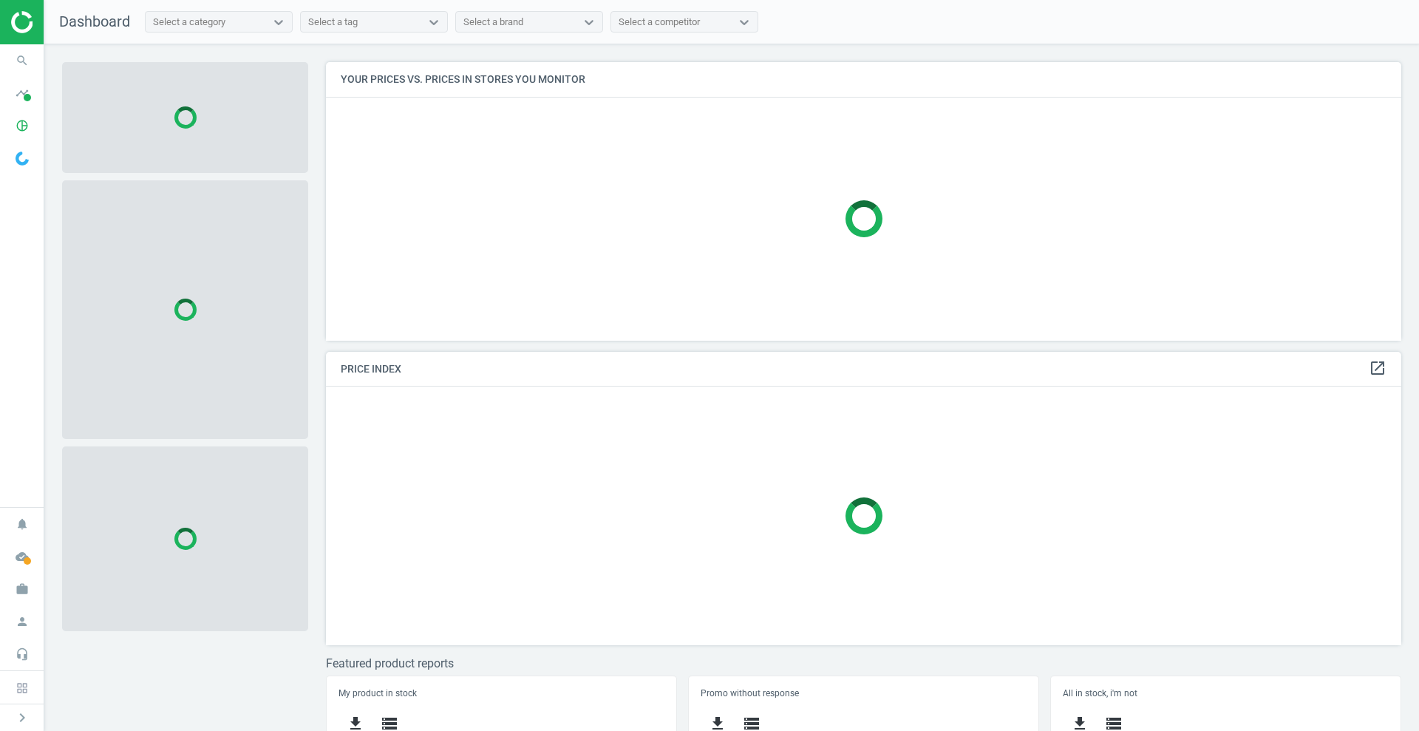
scroll to position [307, 1090]
click at [29, 155] on img at bounding box center [22, 159] width 13 height 14
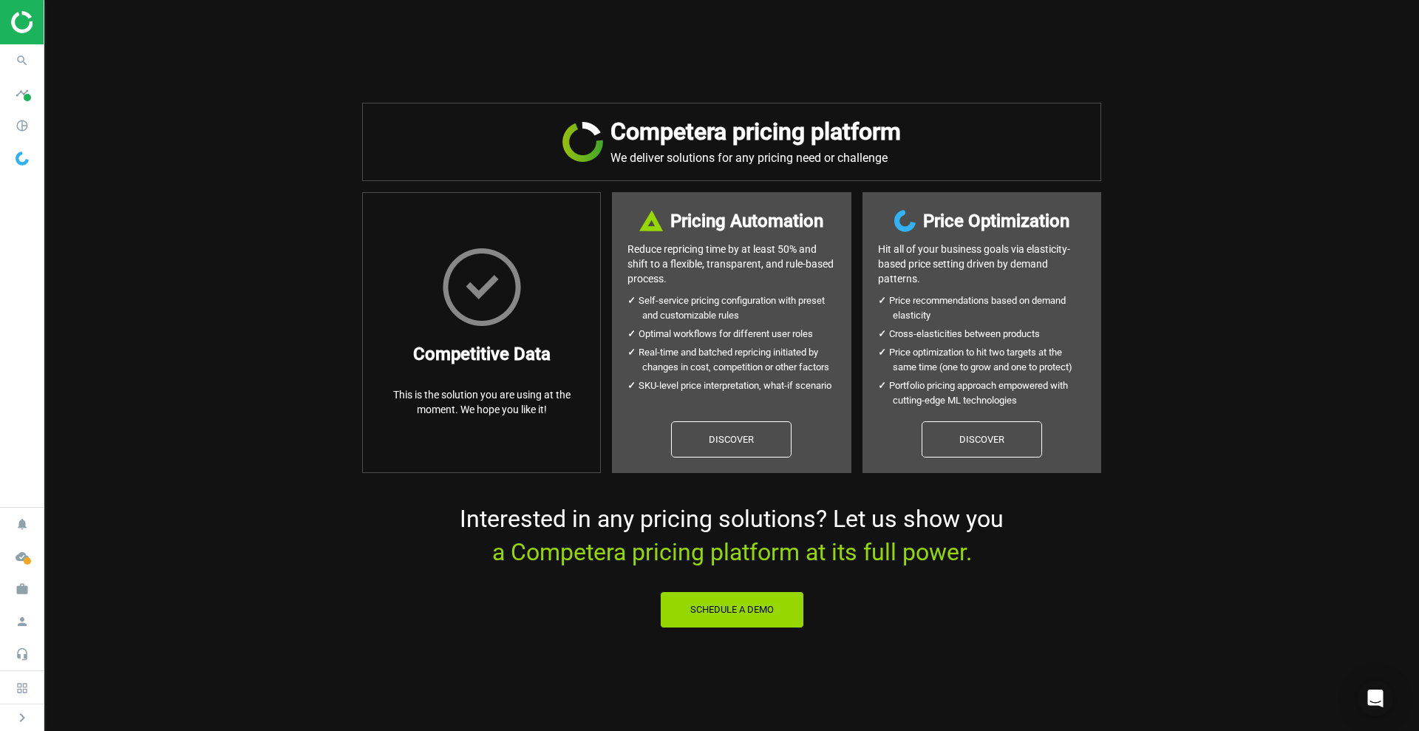
click at [20, 158] on img at bounding box center [22, 159] width 13 height 14
